Goal: Navigation & Orientation: Find specific page/section

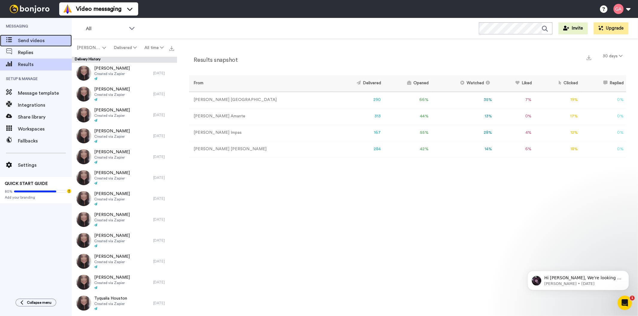
click at [14, 41] on span at bounding box center [9, 41] width 18 height 6
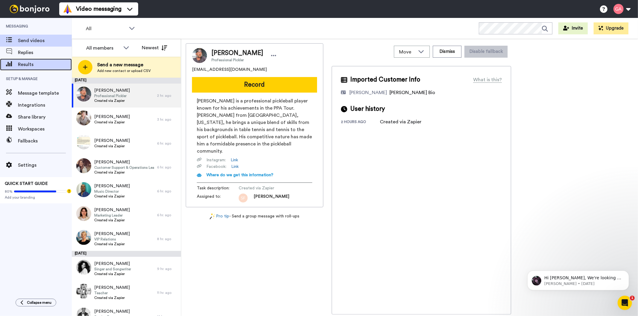
click at [31, 66] on span "Results" at bounding box center [45, 64] width 54 height 7
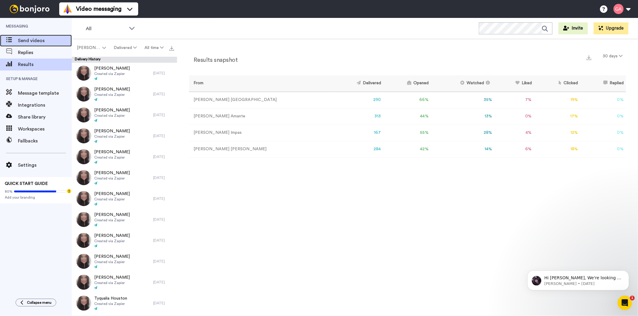
click at [39, 39] on span "Send videos" at bounding box center [45, 40] width 54 height 7
